Goal: Task Accomplishment & Management: Use online tool/utility

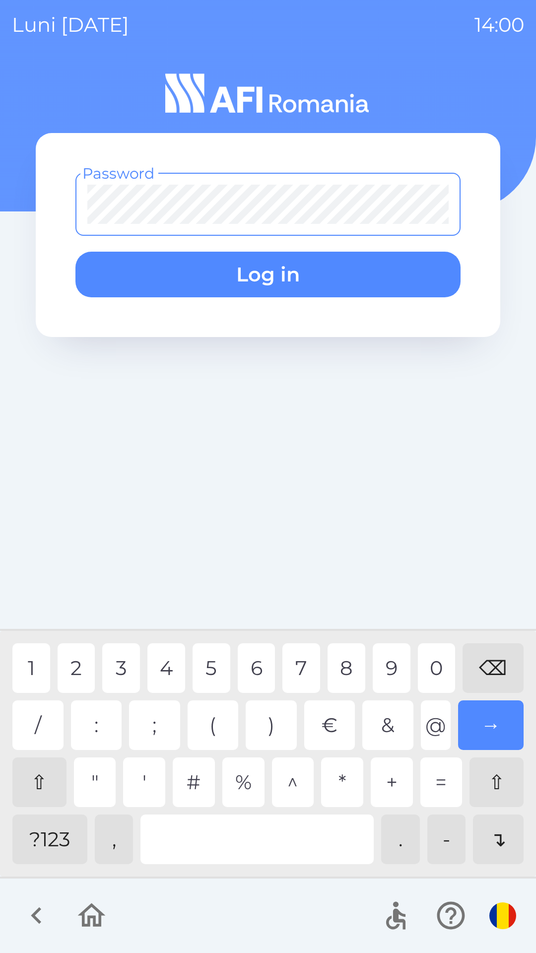
click at [55, 830] on div "?123" at bounding box center [49, 839] width 75 height 50
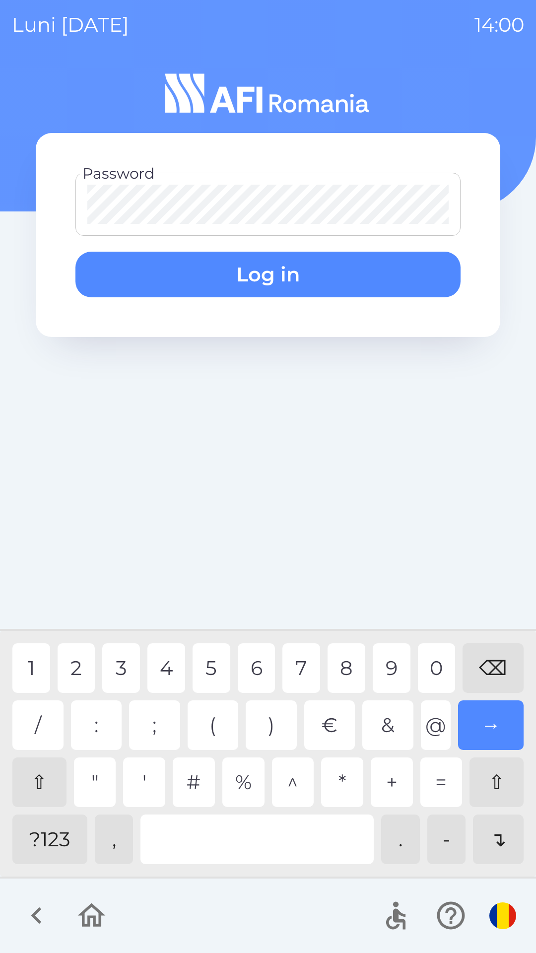
click at [259, 668] on div "6" at bounding box center [257, 668] width 38 height 50
click at [118, 661] on div "3" at bounding box center [121, 668] width 38 height 50
click at [200, 669] on div "5" at bounding box center [212, 668] width 38 height 50
click at [434, 666] on div "0" at bounding box center [437, 668] width 38 height 50
click at [76, 668] on div "2" at bounding box center [77, 668] width 38 height 50
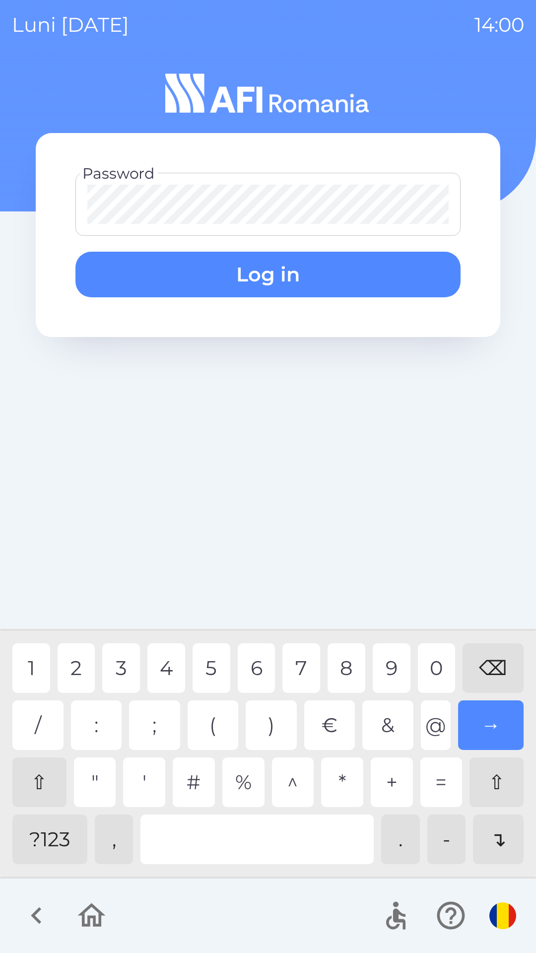
click at [500, 720] on div "→" at bounding box center [491, 725] width 66 height 50
click at [486, 726] on div "→" at bounding box center [491, 725] width 66 height 50
click at [305, 273] on button "Log in" at bounding box center [267, 275] width 385 height 46
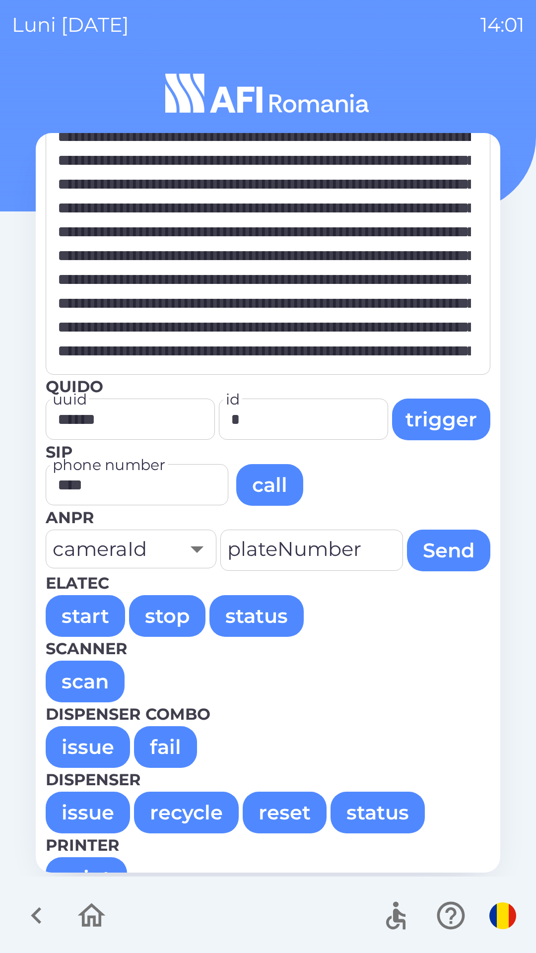
scroll to position [66, 0]
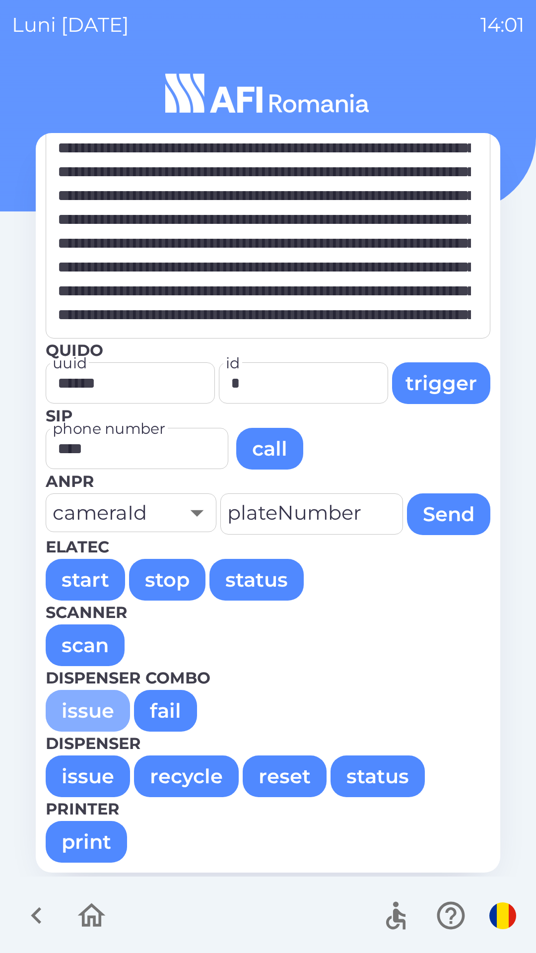
click at [88, 709] on button "issue" at bounding box center [88, 711] width 84 height 42
click at [91, 708] on button "issue" at bounding box center [88, 711] width 84 height 42
click at [97, 708] on button "issue" at bounding box center [88, 711] width 84 height 42
click at [97, 700] on button "issue" at bounding box center [88, 711] width 84 height 42
click at [107, 702] on button "issue" at bounding box center [88, 711] width 84 height 42
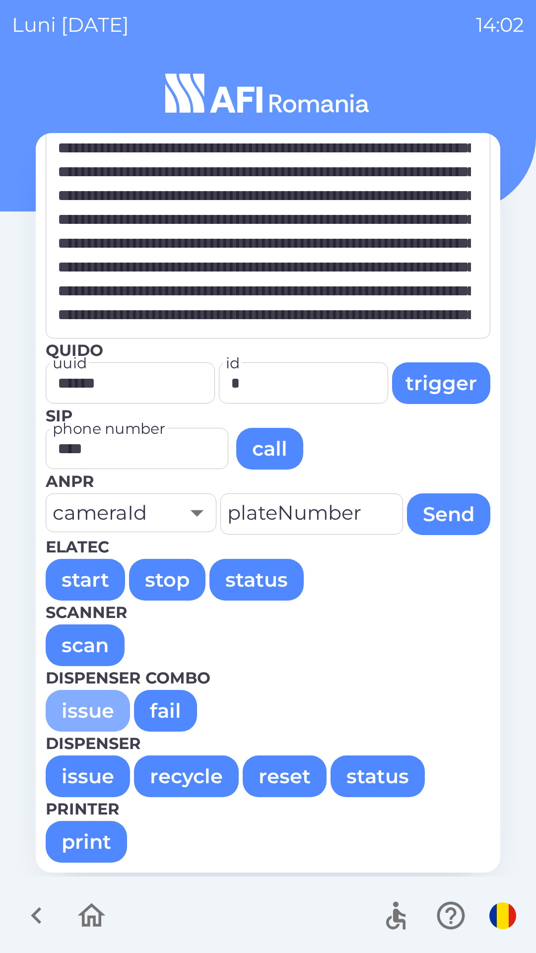
click at [100, 711] on button "issue" at bounding box center [88, 711] width 84 height 42
click at [97, 712] on button "issue" at bounding box center [88, 711] width 84 height 42
click at [99, 706] on button "issue" at bounding box center [88, 711] width 84 height 42
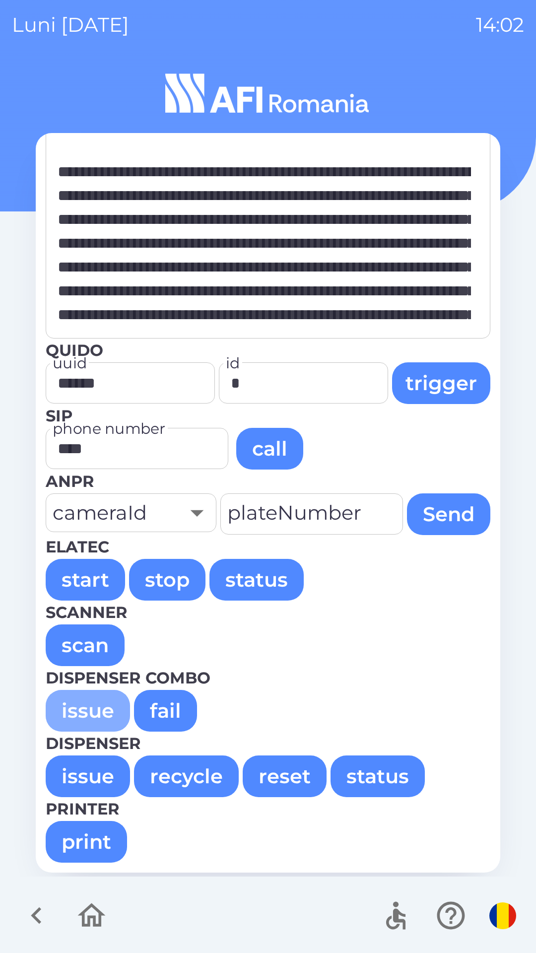
click at [86, 709] on button "issue" at bounding box center [88, 711] width 84 height 42
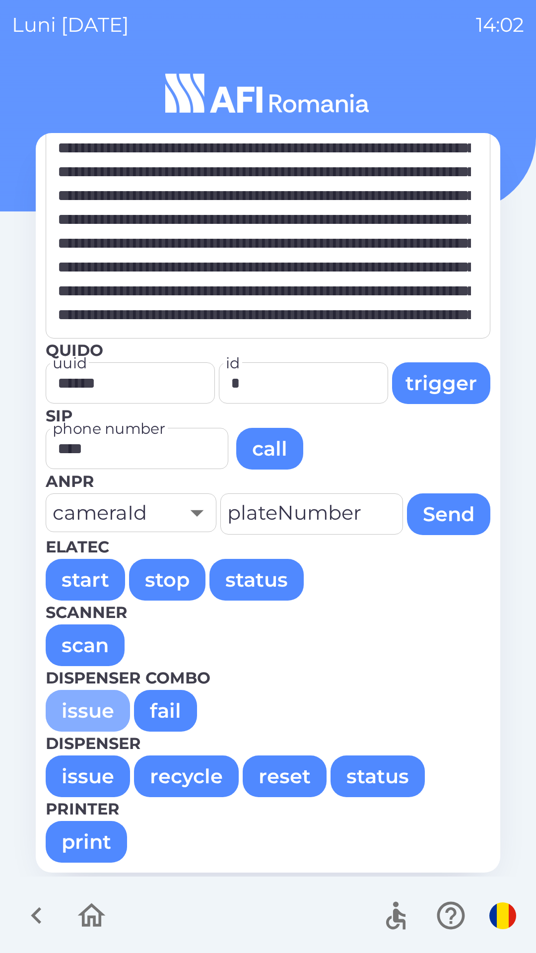
click at [97, 707] on button "issue" at bounding box center [88, 711] width 84 height 42
click at [98, 707] on button "issue" at bounding box center [88, 711] width 84 height 42
click at [91, 705] on button "issue" at bounding box center [88, 711] width 84 height 42
click at [96, 709] on button "issue" at bounding box center [88, 711] width 84 height 42
click at [98, 706] on button "issue" at bounding box center [88, 711] width 84 height 42
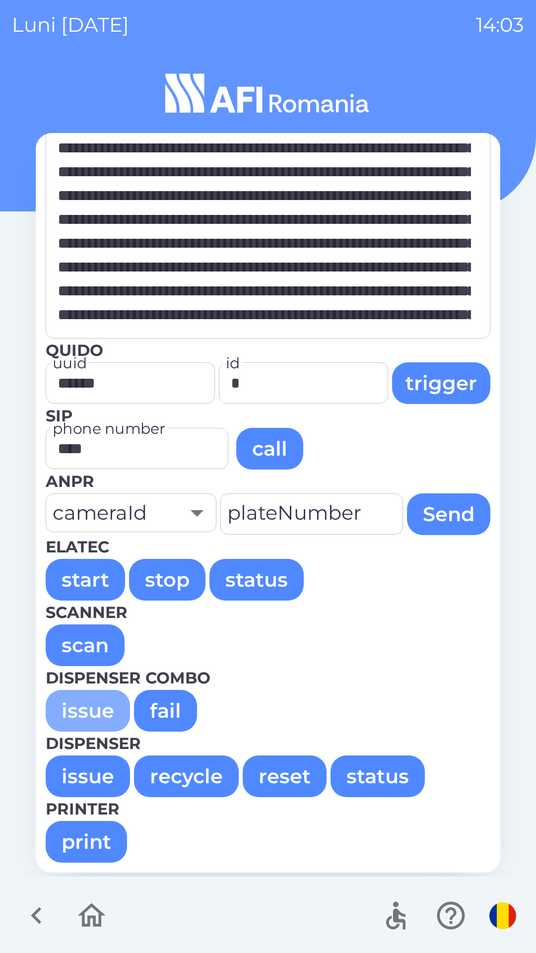
click at [92, 706] on button "issue" at bounding box center [88, 711] width 84 height 42
click at [97, 709] on button "issue" at bounding box center [88, 711] width 84 height 42
click at [91, 708] on button "issue" at bounding box center [88, 711] width 84 height 42
type textarea "**********"
click at [31, 903] on icon "button" at bounding box center [36, 915] width 33 height 33
